Goal: Find specific page/section

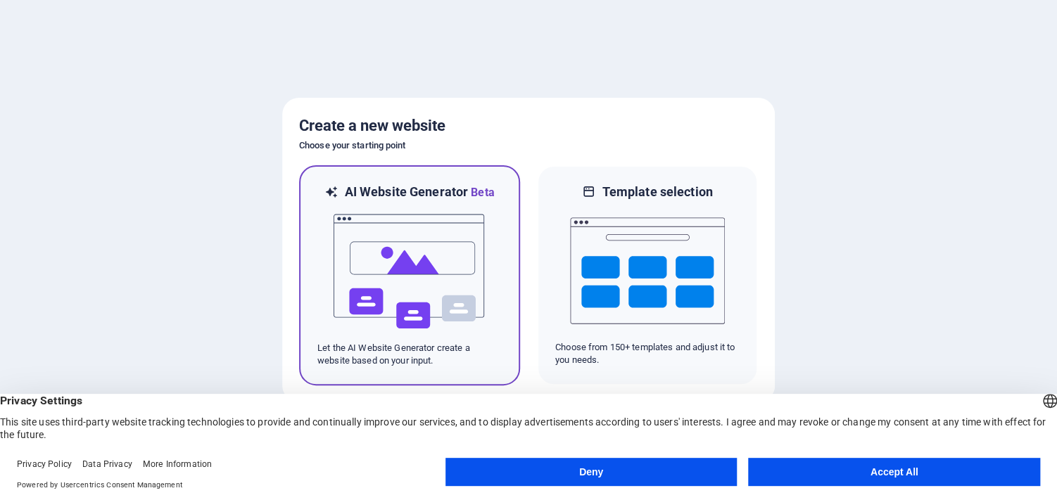
click at [468, 292] on img at bounding box center [409, 271] width 155 height 141
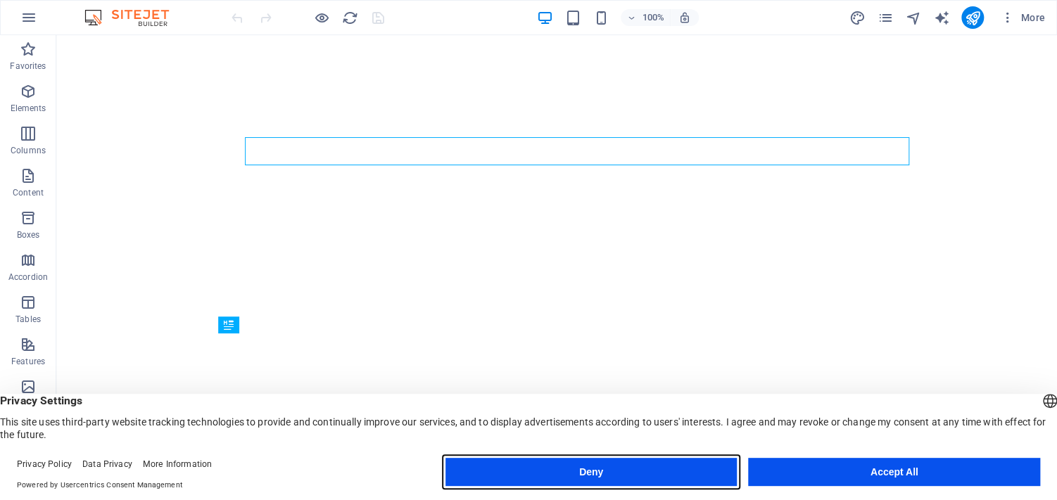
click at [512, 469] on button "Deny" at bounding box center [591, 472] width 292 height 28
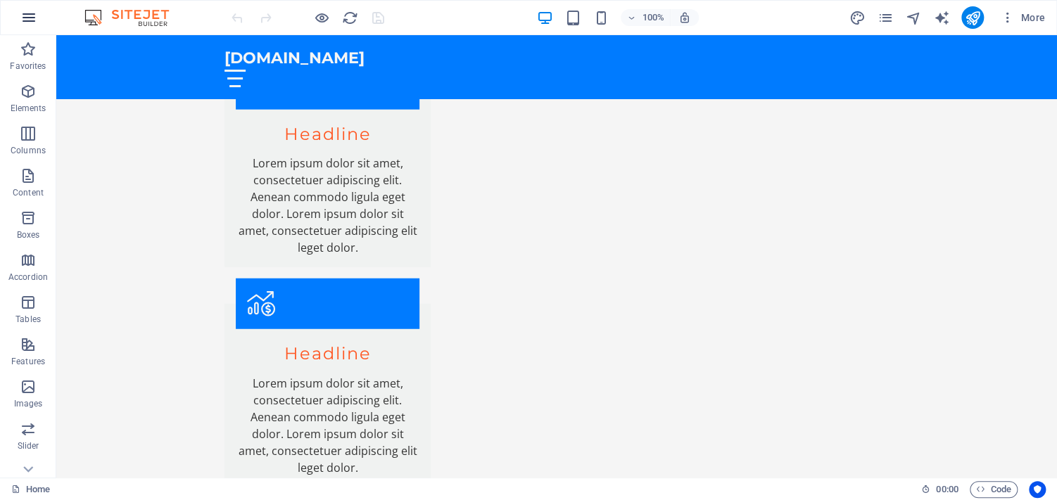
scroll to position [1634, 0]
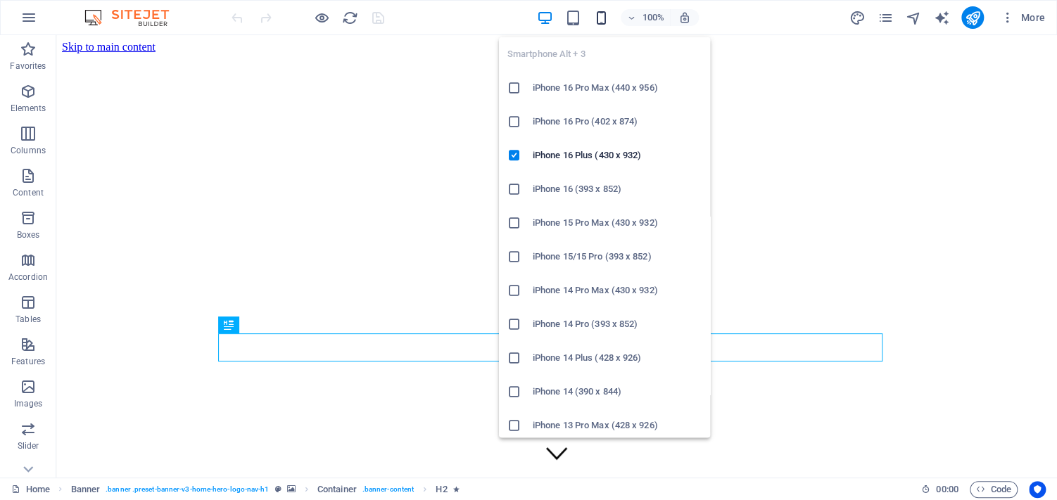
click at [592, 16] on icon "button" at bounding box center [600, 18] width 16 height 16
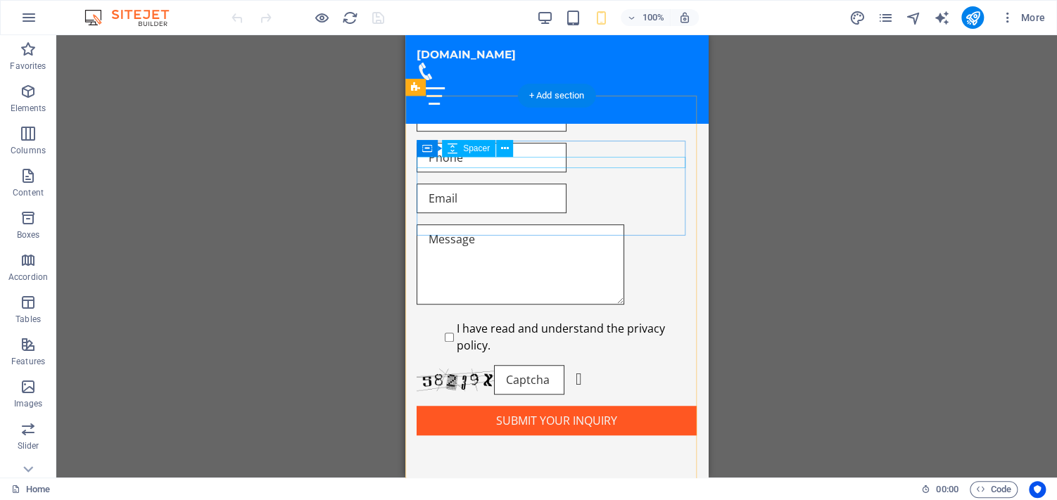
scroll to position [3261, 0]
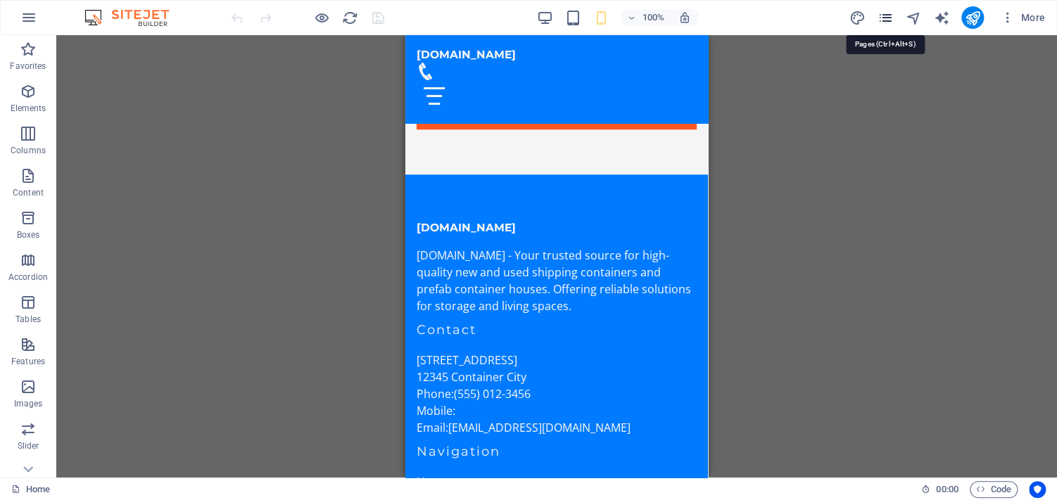
click at [880, 20] on icon "pages" at bounding box center [885, 18] width 16 height 16
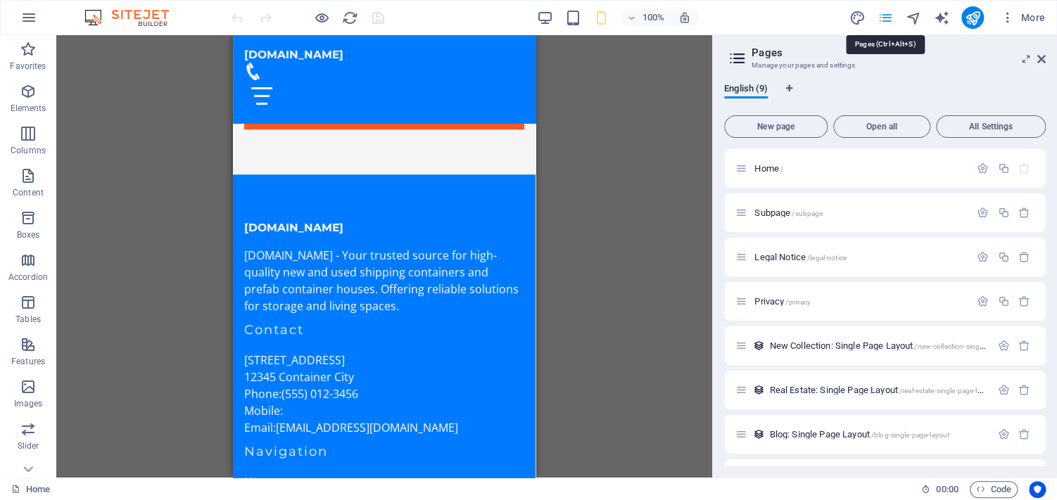
click at [880, 20] on icon "pages" at bounding box center [885, 18] width 16 height 16
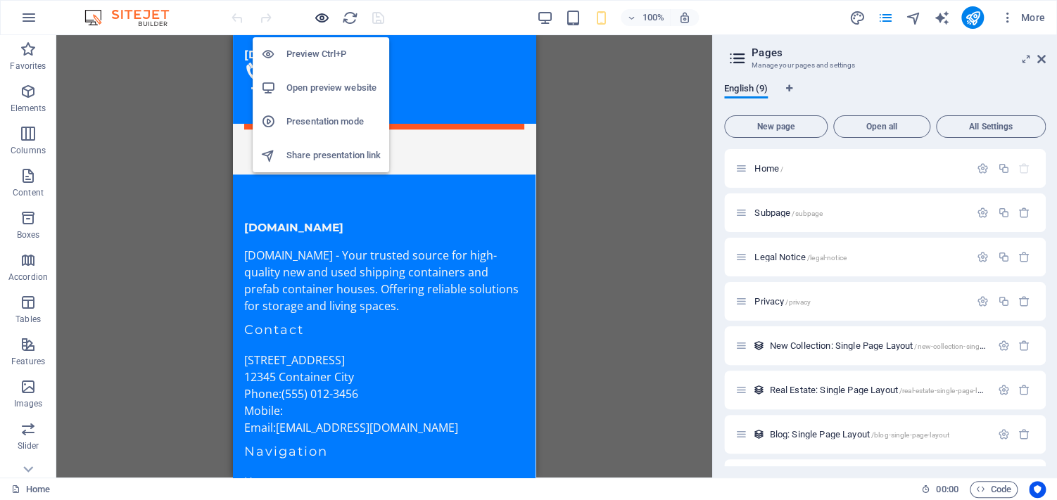
click at [323, 14] on icon "button" at bounding box center [322, 18] width 16 height 16
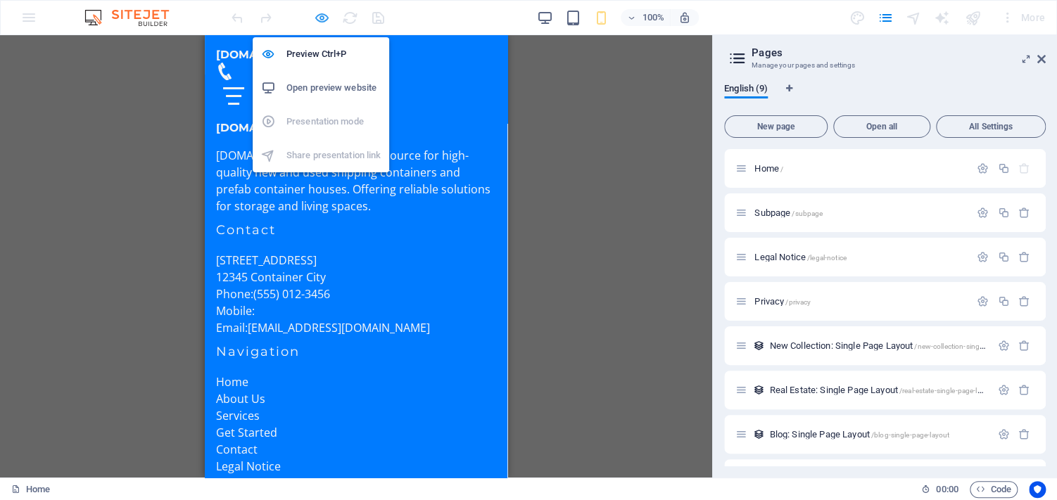
click at [323, 14] on icon "button" at bounding box center [322, 18] width 16 height 16
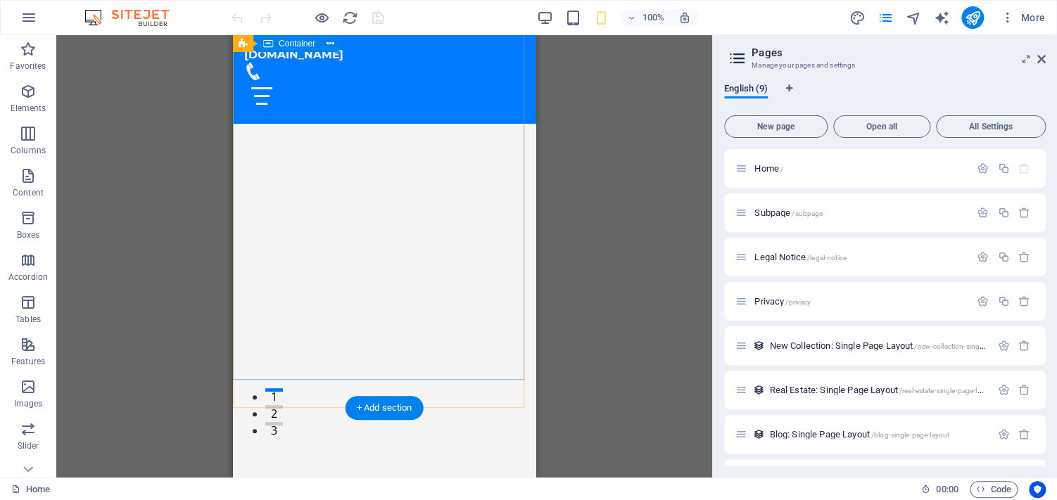
scroll to position [70, 0]
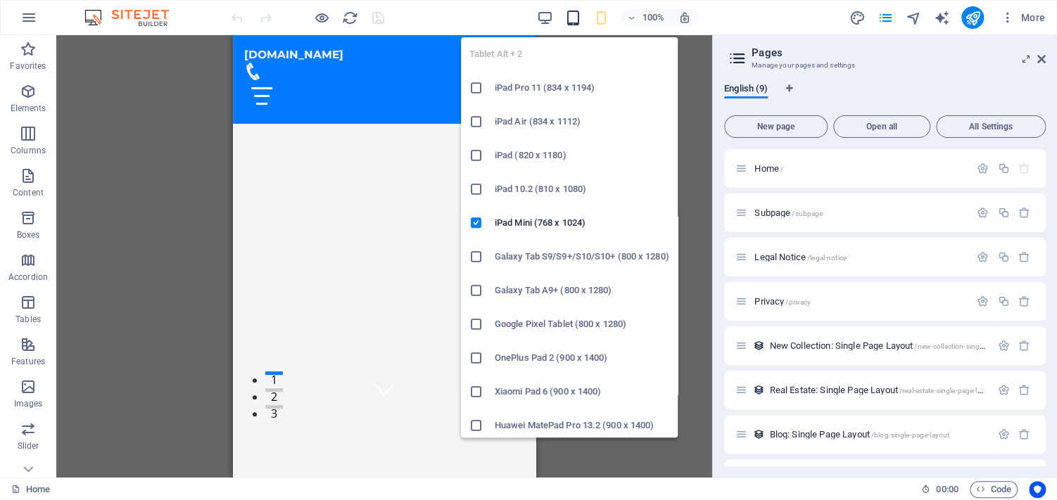
click at [564, 13] on icon "button" at bounding box center [572, 18] width 16 height 16
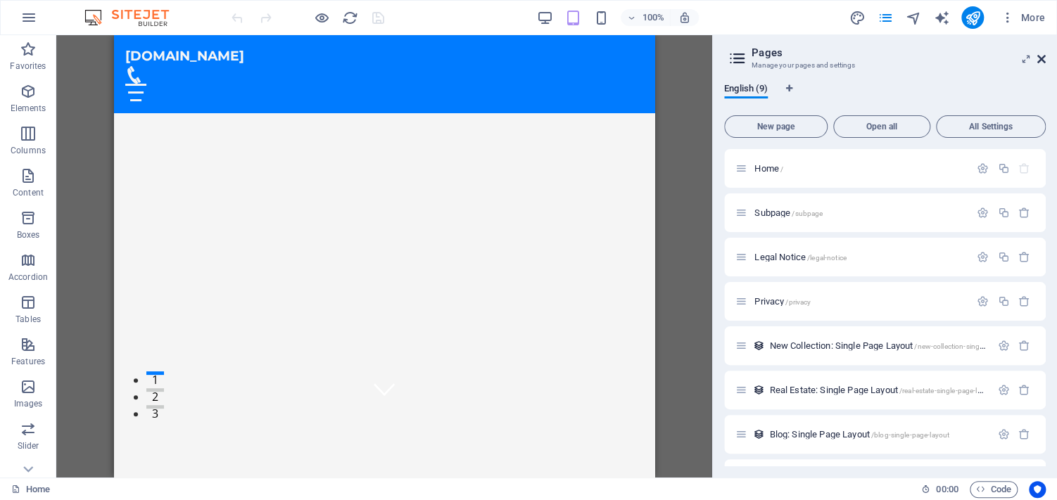
click at [1039, 62] on icon at bounding box center [1041, 58] width 8 height 11
